Goal: Communication & Community: Answer question/provide support

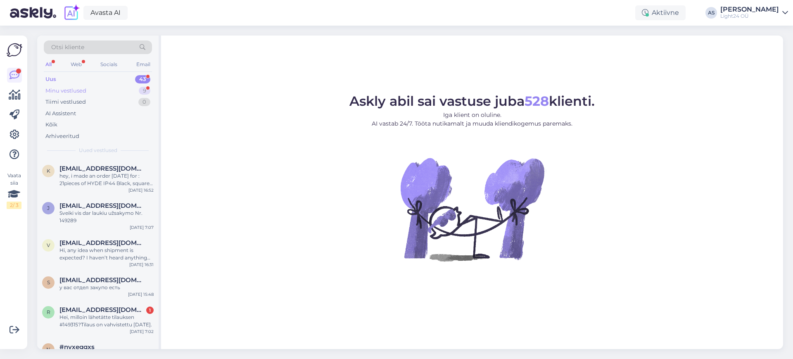
click at [74, 91] on div "Minu vestlused" at bounding box center [65, 91] width 41 height 8
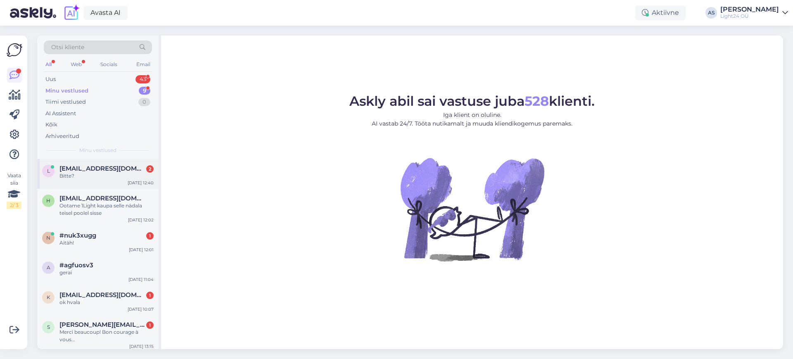
click at [100, 170] on span "[EMAIL_ADDRESS][DOMAIN_NAME]" at bounding box center [102, 168] width 86 height 7
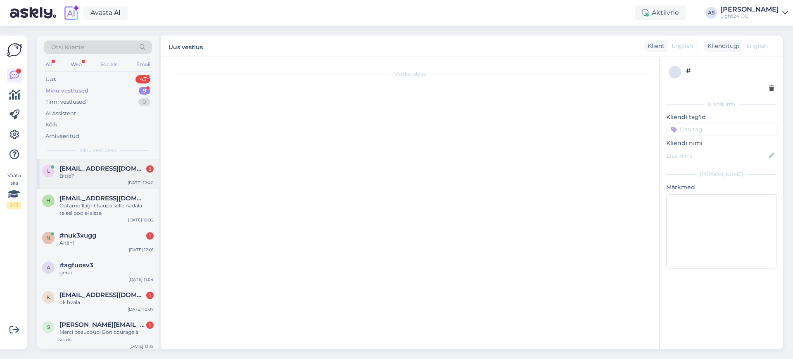
scroll to position [1462, 0]
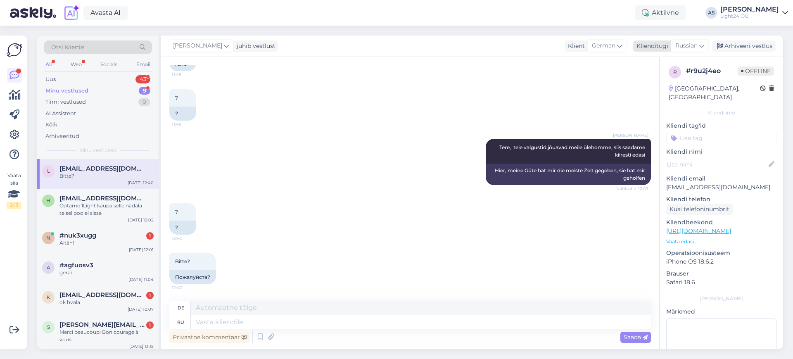
click at [702, 46] on icon at bounding box center [701, 45] width 5 height 9
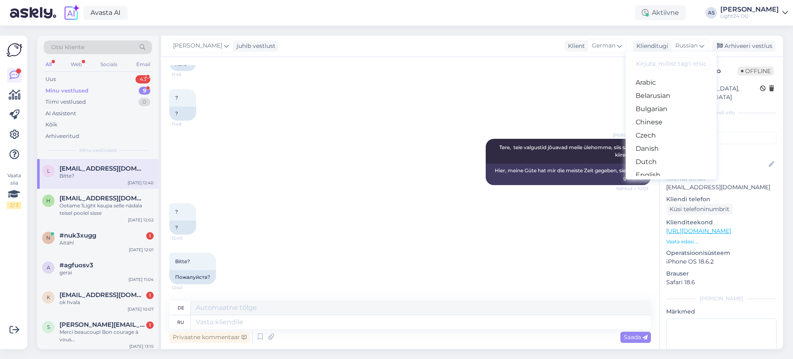
click at [657, 65] on input at bounding box center [671, 63] width 78 height 13
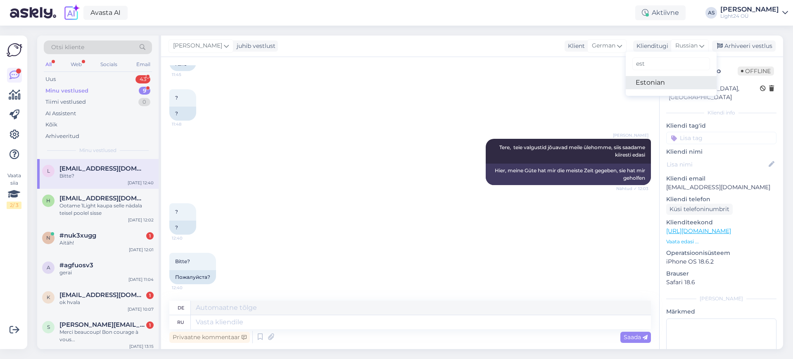
type input "est"
click at [644, 84] on link "Estonian" at bounding box center [671, 82] width 91 height 13
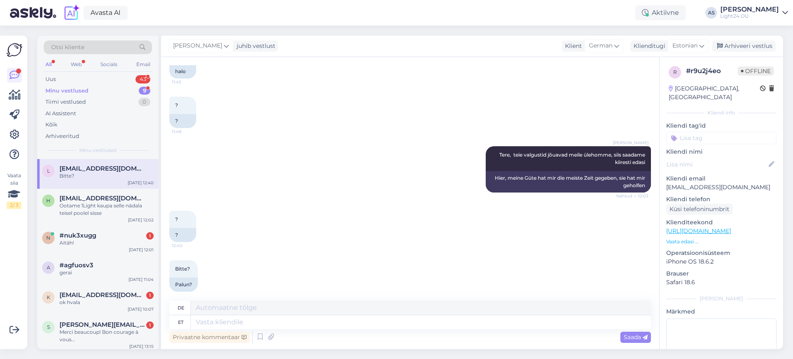
scroll to position [1470, 0]
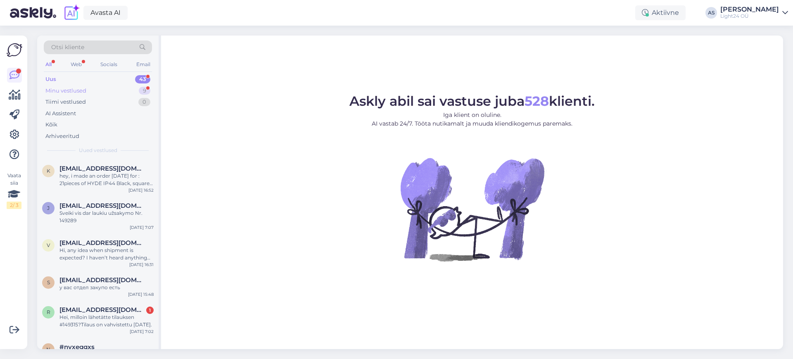
click at [74, 90] on div "Minu vestlused" at bounding box center [65, 91] width 41 height 8
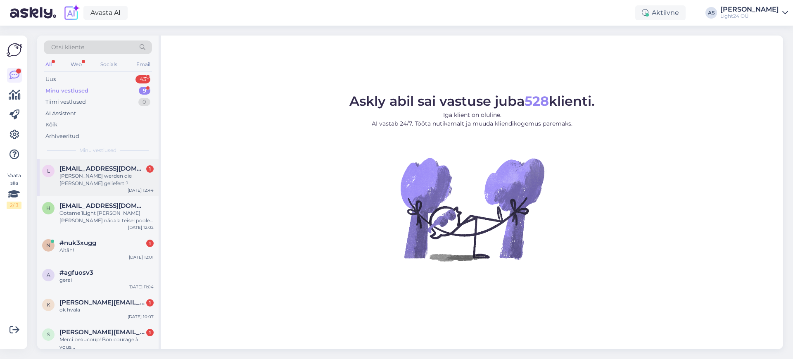
click at [96, 172] on div "[PERSON_NAME] werden die [PERSON_NAME] geliefert ?" at bounding box center [106, 179] width 94 height 15
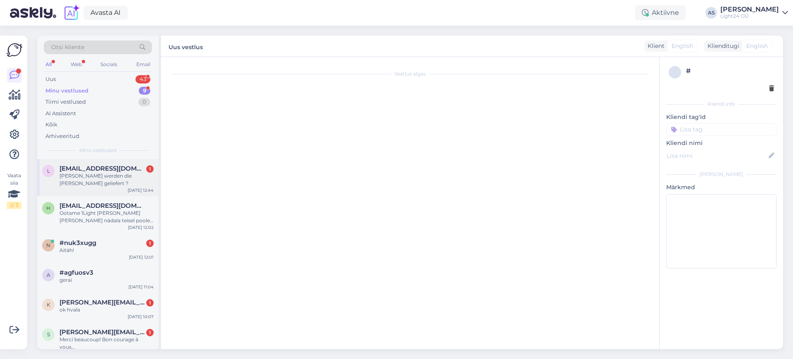
scroll to position [1519, 0]
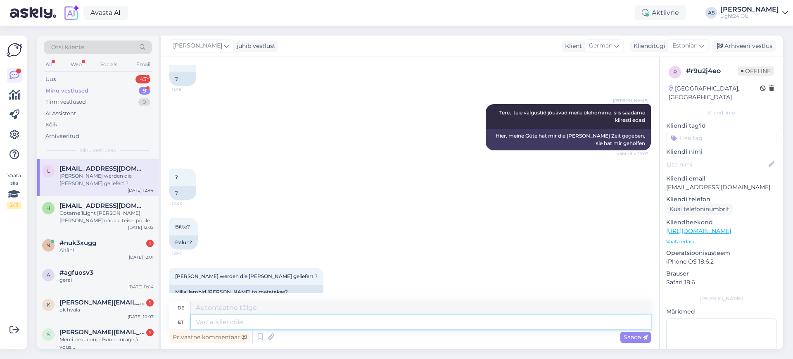
click at [254, 321] on textarea at bounding box center [421, 322] width 460 height 14
type textarea "Umbes"
type textarea "Um"
type textarea "Umbes 3-"
type textarea "Über 3"
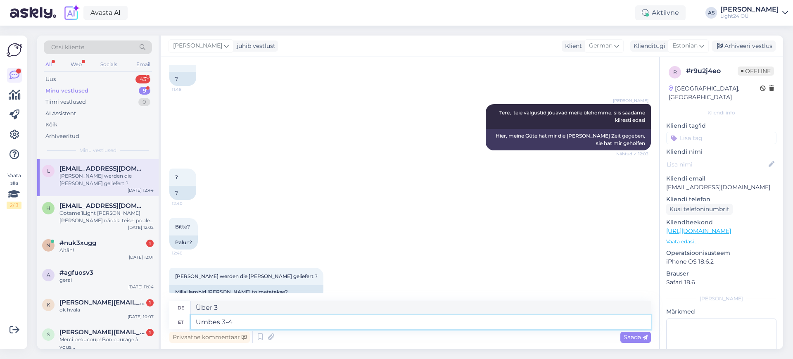
type textarea "Umbes 3-4 p"
type textarea "Etwa 3-4"
type textarea "Umbes 3-4 päeva"
type textarea "Etwa 3-4 Tage"
type textarea "Umbes 3-4 päeva liiguvad me"
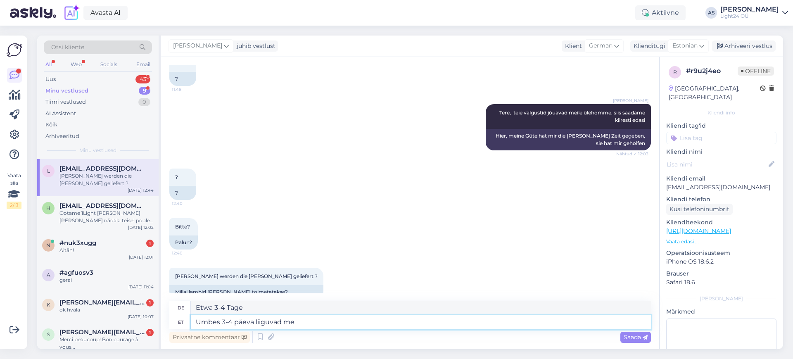
type textarea "Etwa 3-4 Tage Umzug"
type textarea "Umbes 3-4 päeva liiguvad meie l"
type textarea "Unser Umzug erfolgt in ca. 3-4 Tagen"
type textarea "Umbes 3-4 päeva liiguvad meie laost"
type textarea "Etwa 3-4 Tage Umzug ab unserem Lager"
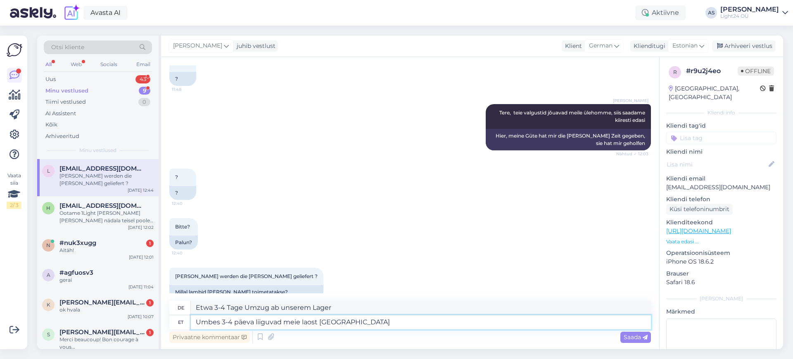
type textarea "Umbes 3-4 päeva liiguvad meie laost [GEOGRAPHIC_DATA]."
type textarea "Der Transport von unserem Lager nach [GEOGRAPHIC_DATA] dauert etwa 3-4 Tage."
type textarea "Umbes 3-4 päeva liiguvad meie laost [GEOGRAPHIC_DATA]."
click at [630, 334] on span "Saada" at bounding box center [636, 336] width 24 height 7
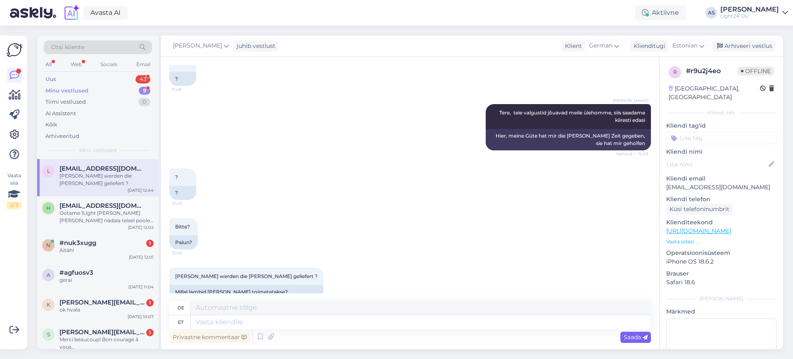
scroll to position [1576, 0]
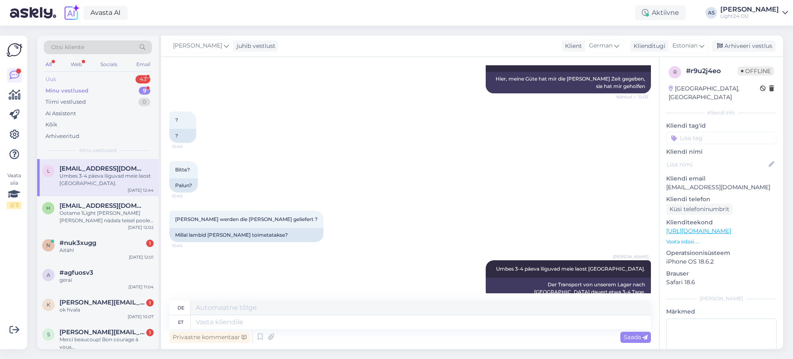
click at [52, 79] on div "Uus" at bounding box center [50, 79] width 10 height 8
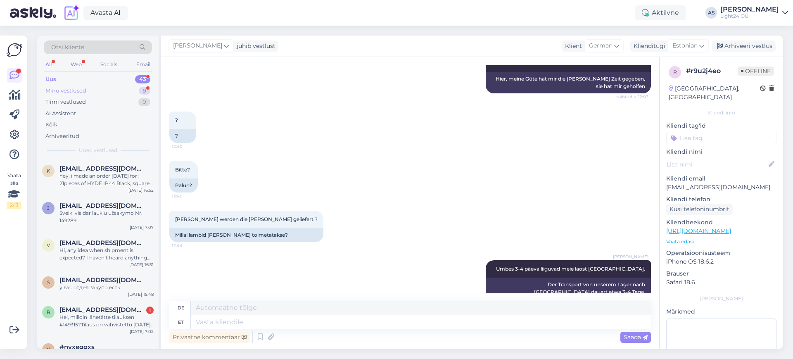
click at [56, 88] on div "Minu vestlused" at bounding box center [65, 91] width 41 height 8
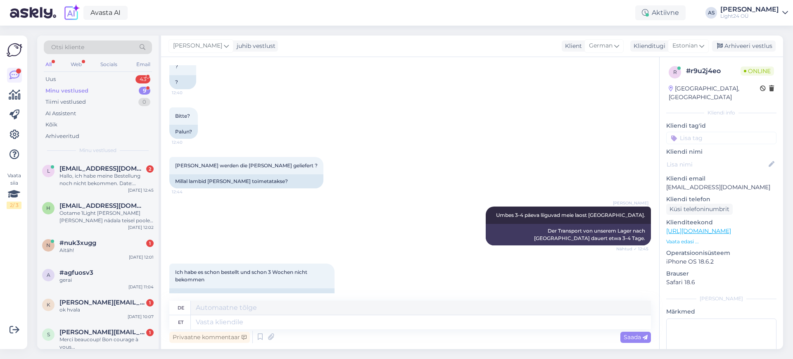
scroll to position [1780, 0]
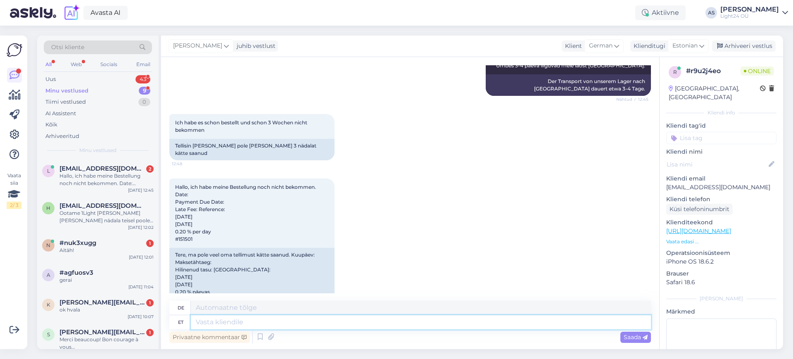
click at [248, 323] on textarea at bounding box center [421, 322] width 460 height 14
type textarea "Kahjuks"
type textarea "Bedauerlicherweise"
type textarea "Kahjuks sõltume t"
type textarea "Leider sind wir abhängig"
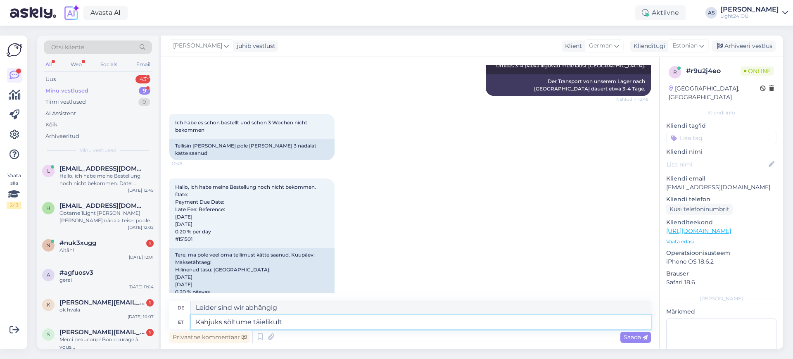
type textarea "Kahjuks sõltume täielikult"
type textarea "Leider sind wir völlig abhängig"
type textarea "Kahjuks sõltume täielikult valgustite t"
type textarea "Leider sind wir völlig abhängig von der Beleuchtung"
type textarea "Kahjuks sõltume täielikult valgustite tootja"
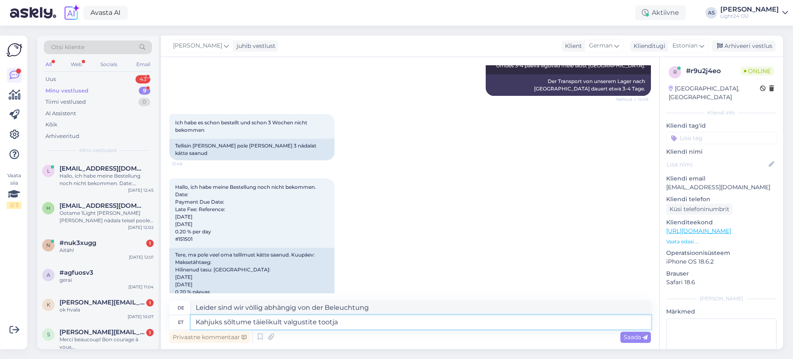
type textarea "Leider sind wir völlig von Beleuchtungsprodukten abhängig."
type textarea "Kahjuks sõltume täielikult valgustite tootja"
type textarea "Leider sind wir völlig vom Leuchtenhersteller abhängig."
type textarea "Kahjuks sõltume täielikult valgustite tootja kiirusest"
type textarea "Leider sind wir völlig abhängig von der Geschwindigkeit des Beleuchtungsherstel…"
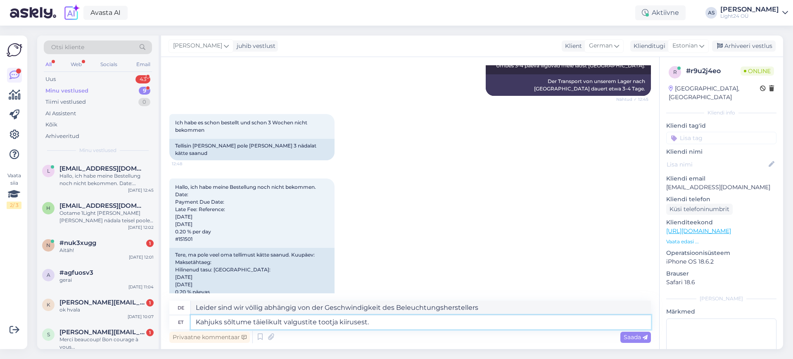
type textarea "Kahjuks sõltume täielikult valgustite tootja kiirusest."
type textarea "Leider sind wir völlig von der Geschwindigkeit des Leuchtenherstellers abhängig."
type textarea "Kahjuks sõltume täielikult valgustite tootja kiirusest. Teeme o"
type textarea "Leider sind wir völlig abhängig von der Geschwindigkeit des Beleuchtungsherstel…"
type textarea "Kahjuks sõltume täielikult valgustite tootja kiirusest. Teeme omalt"
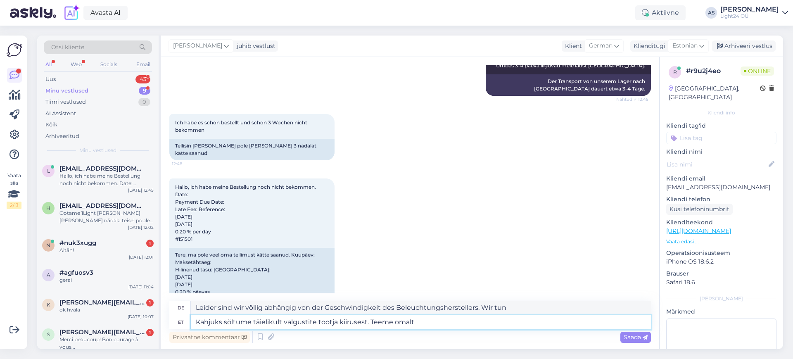
type textarea "Leider sind wir völlig von der Geschwindigkeit des Leuchtenherstellers abhängig…"
type textarea "Kahjuks sõltume täielikult valgustite tootja kiirusest. Teeme omalt poolt"
type textarea "Leider sind wir völlig abhängig von der Geschwindigkeit des Beleuchtungsherstel…"
type textarea "Kahjuks sõltume täielikult valgustite tootja kiirusest. [PERSON_NAME] omalt poo…"
type textarea "Leider sind wir völlig abhängig von der Geschwindigkeit des Beleuchtungsherstel…"
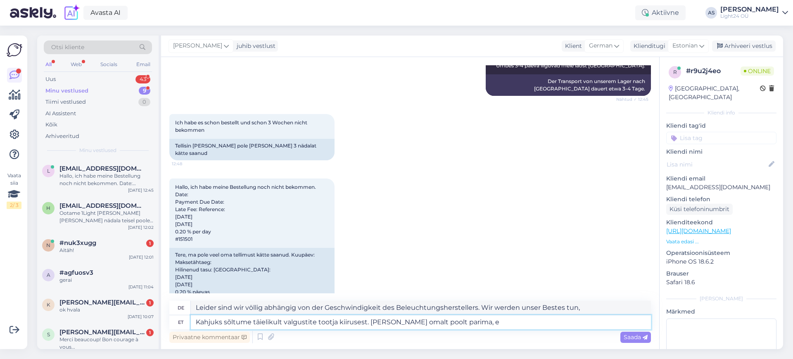
type textarea "Kahjuks sõltume täielikult valgustite tootja kiirusest. [PERSON_NAME] omalt poo…"
type textarea "Leider sind wir völlig abhängig von der Geschwindigkeit des Beleuchtungsherstel…"
type textarea "Kahjuks sõltume täielikult valgustite tootja kiirusest. [PERSON_NAME] omalt poo…"
type textarea "Leider sind wir völlig abhängig von der Geschwindigkeit des Beleuchtungsherstel…"
type textarea "Kahjuks sõltume täielikult valgustite tootja kiirusest. Teeme omalt poolt parim…"
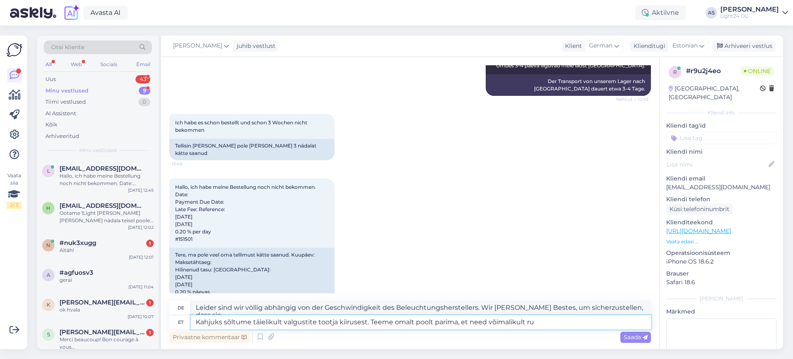
type textarea "Leider sind wir völlig von der Geschwindigkeit des Leuchtenherstellers abhängig…"
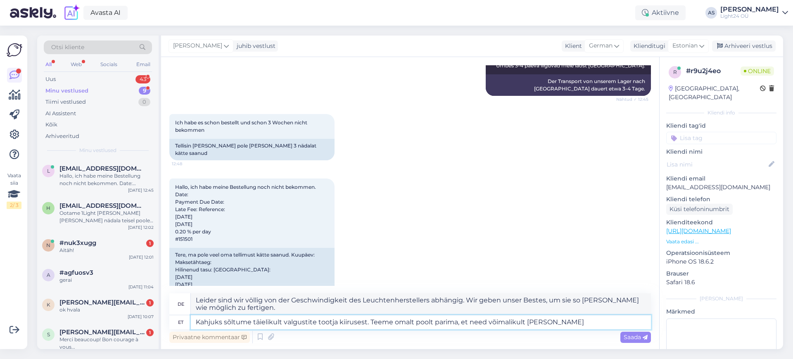
type textarea "Kahjuks sõltume täielikult valgustite tootja kiirusest. Teeme omalt poolt parim…"
type textarea "Leider sind wir völlig von der Geschwindigkeit des Leuchtenherstellers abhängig…"
type textarea "Kahjuks sõltume täielikult valgustite tootja kiirusest. [PERSON_NAME] omalt poo…"
click at [635, 336] on span "Saada" at bounding box center [636, 336] width 24 height 7
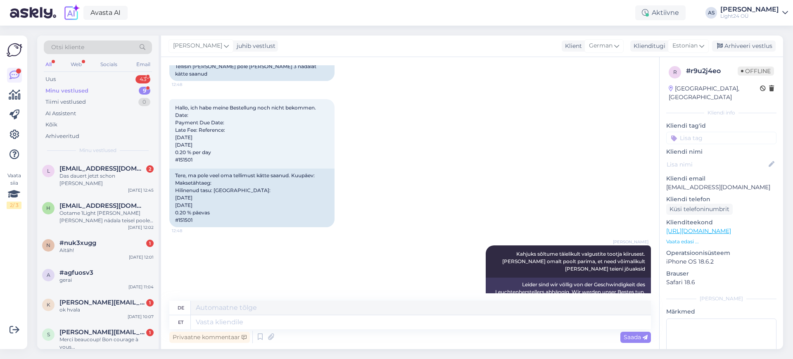
scroll to position [1973, 0]
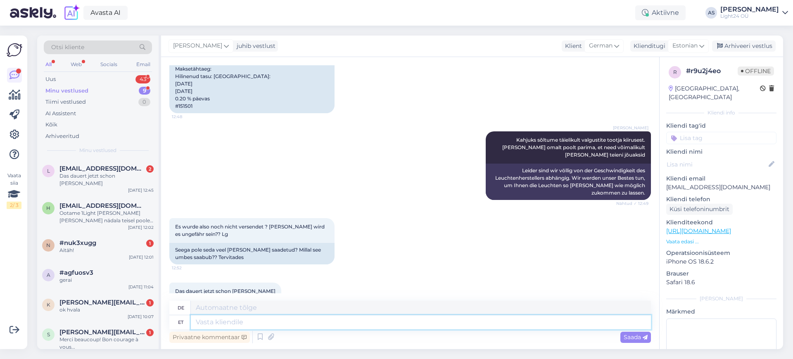
click at [264, 320] on textarea at bounding box center [421, 322] width 460 height 14
type textarea "Ma"
type textarea "ICH"
type textarea "Ma ju"
type textarea "Ich bin"
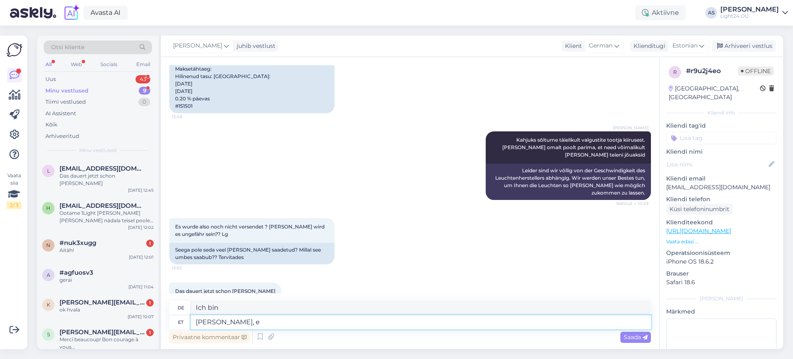
type textarea "[PERSON_NAME], et"
type textarea "Ich schrieb:"
type textarea "Ma ju kirjutasin, et k"
type textarea "Ich habe das geschrieben"
type textarea "Ma ju kirjutasin, et kolmapäeval j"
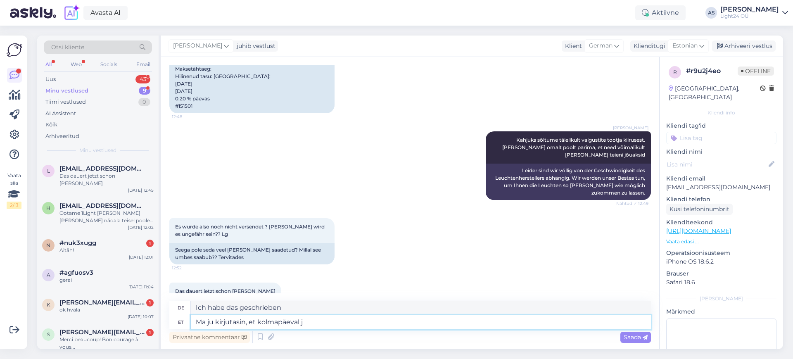
type textarea "Das habe ich am Mittwoch geschrieben"
type textarea "Ma ju kirjutasin, et kolmapäeval jõuab O"
type textarea "Ich habe geschrieben, dass es am Mittwoch ankommen würde."
type textarea "Ma ju kirjutasin, et kolmapäeval jõuab Oneliht"
type textarea "Ich habe geschrieben, dass Oneliht am Mittwoch ankommt."
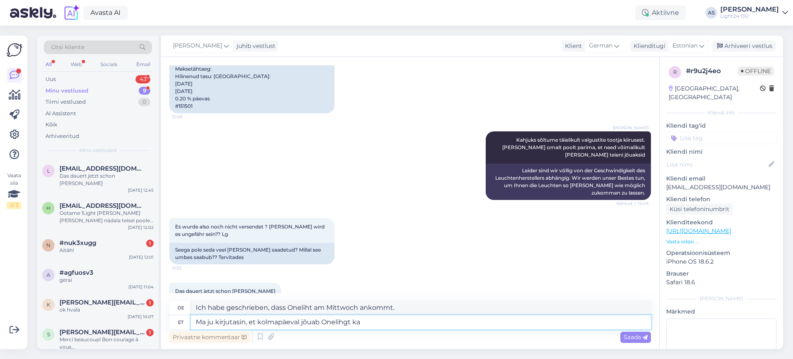
type textarea "Ma ju kirjutasin, et kolmapäeval jõuab Onelihgt kau"
type textarea "Ich habe geschrieben, dass Onelihgt am Mittwoch ankommt."
type textarea "Ma ju kirjutasin, et kolmapäeval jõuab Onelihgt [PERSON_NAME] me"
type textarea "Ich habe geschrieben, dass die Onelihgt-Ware am Mittwoch eintrifft."
type textarea "Ma ju kirjutasin, et kolmapäeval jõuab Onelihgt [PERSON_NAME]"
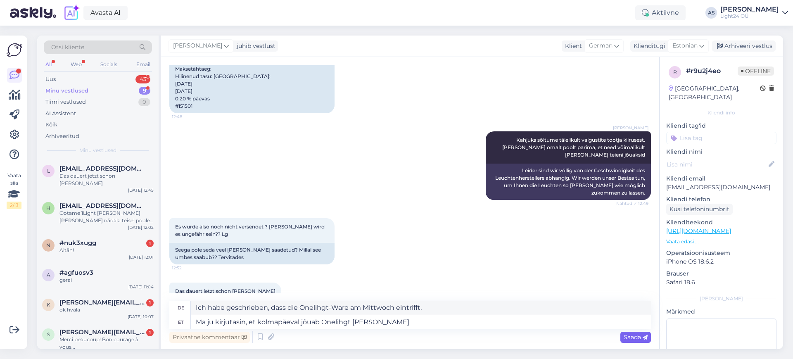
click at [633, 338] on span "Saada" at bounding box center [636, 336] width 24 height 7
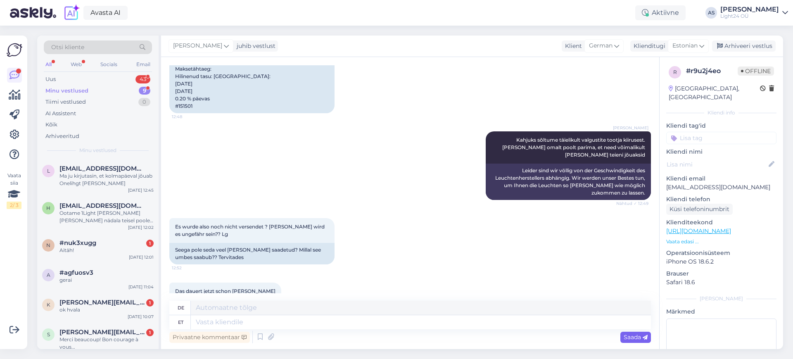
scroll to position [2030, 0]
